Goal: Transaction & Acquisition: Register for event/course

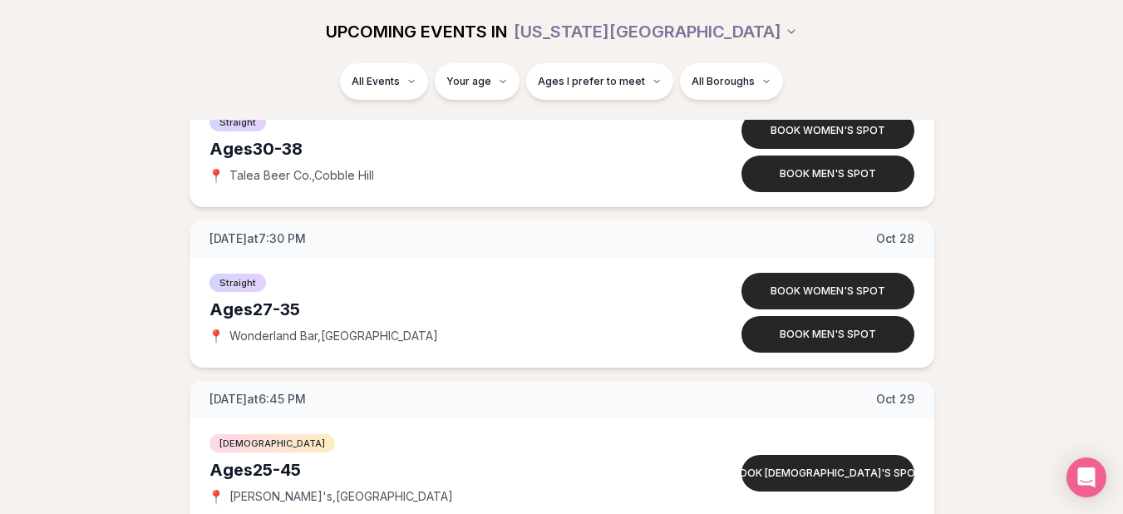
scroll to position [6351, 0]
